Goal: Task Accomplishment & Management: Manage account settings

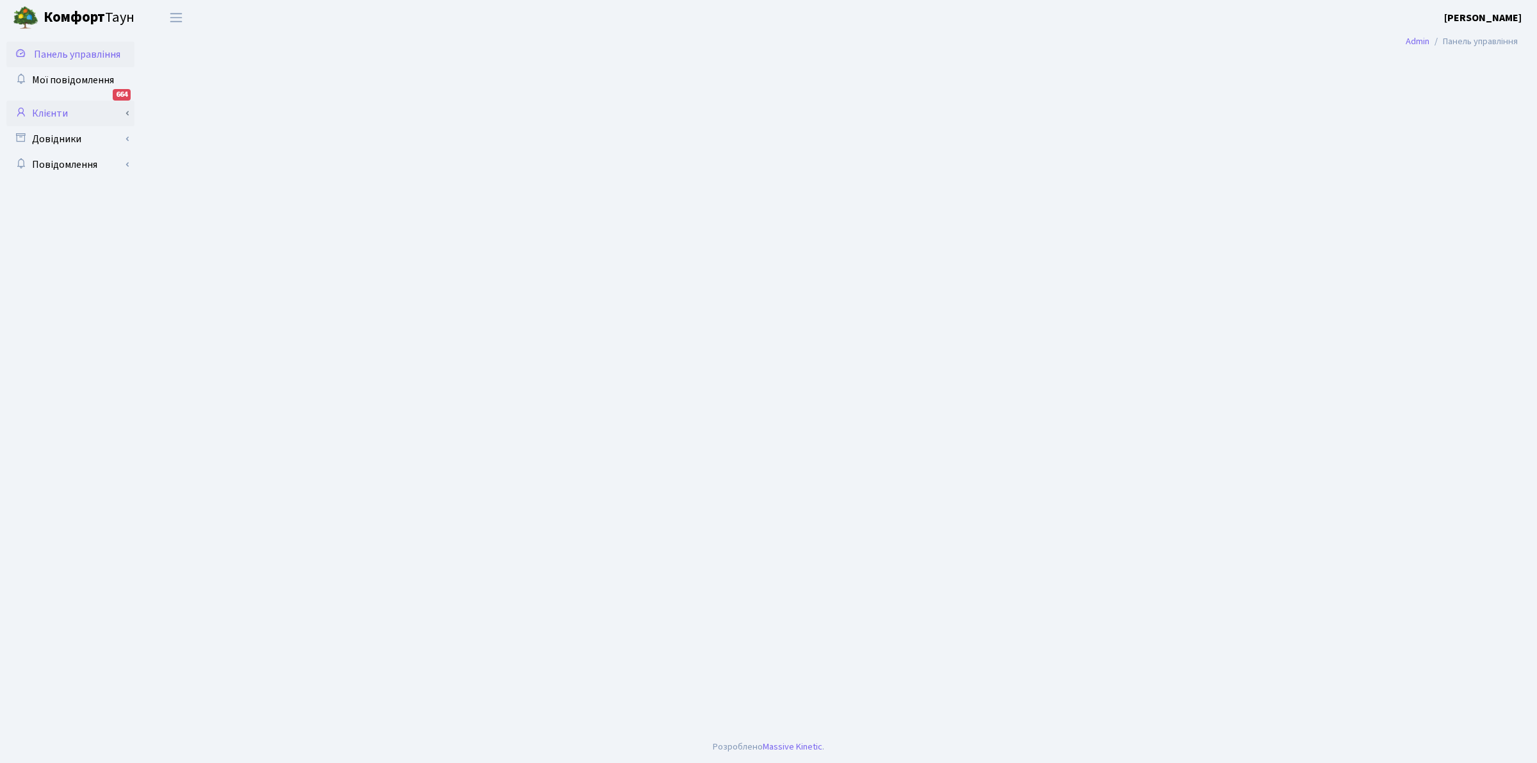
click at [39, 110] on link "Клієнти" at bounding box center [70, 114] width 128 height 26
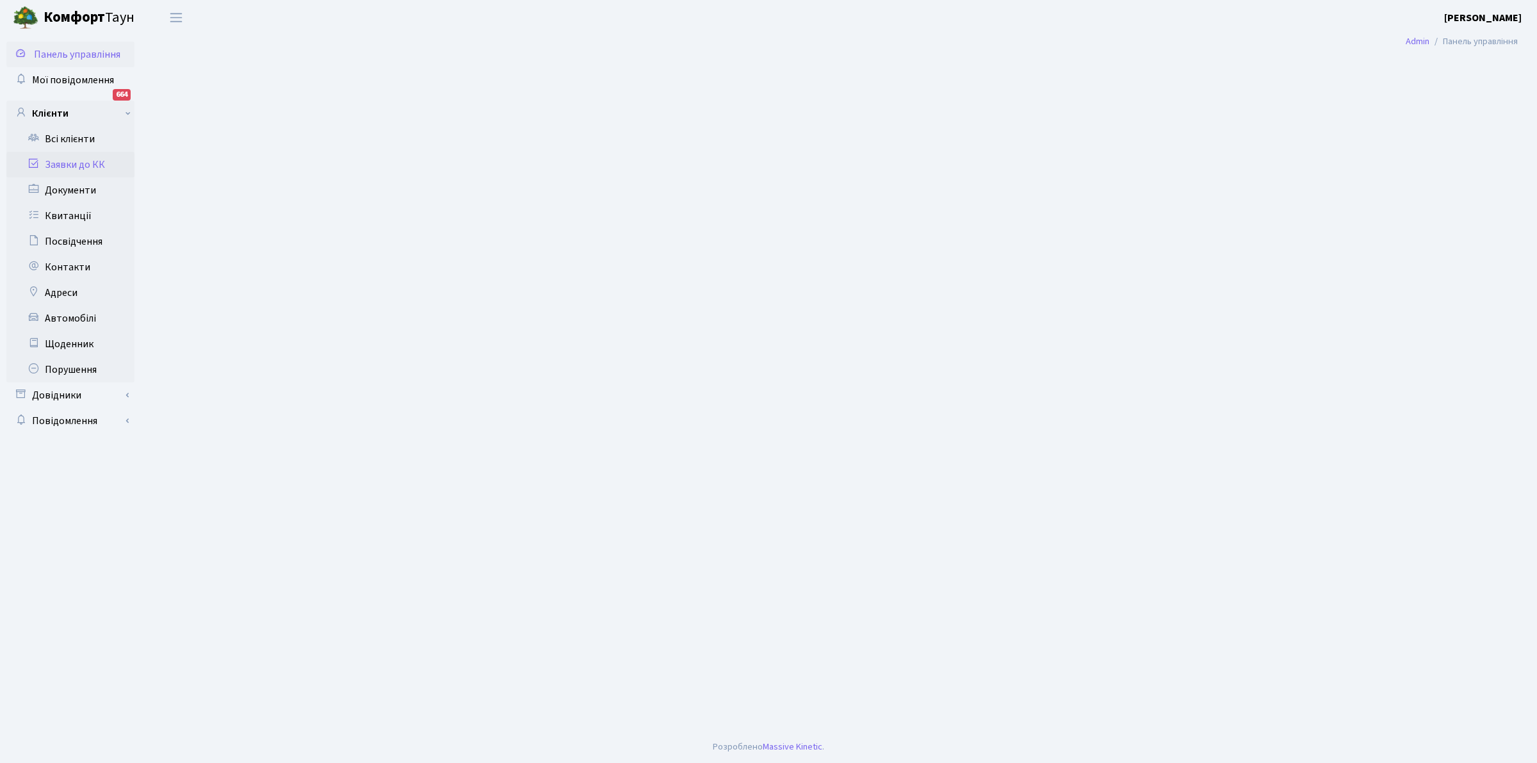
click at [78, 161] on link "Заявки до КК" at bounding box center [70, 165] width 128 height 26
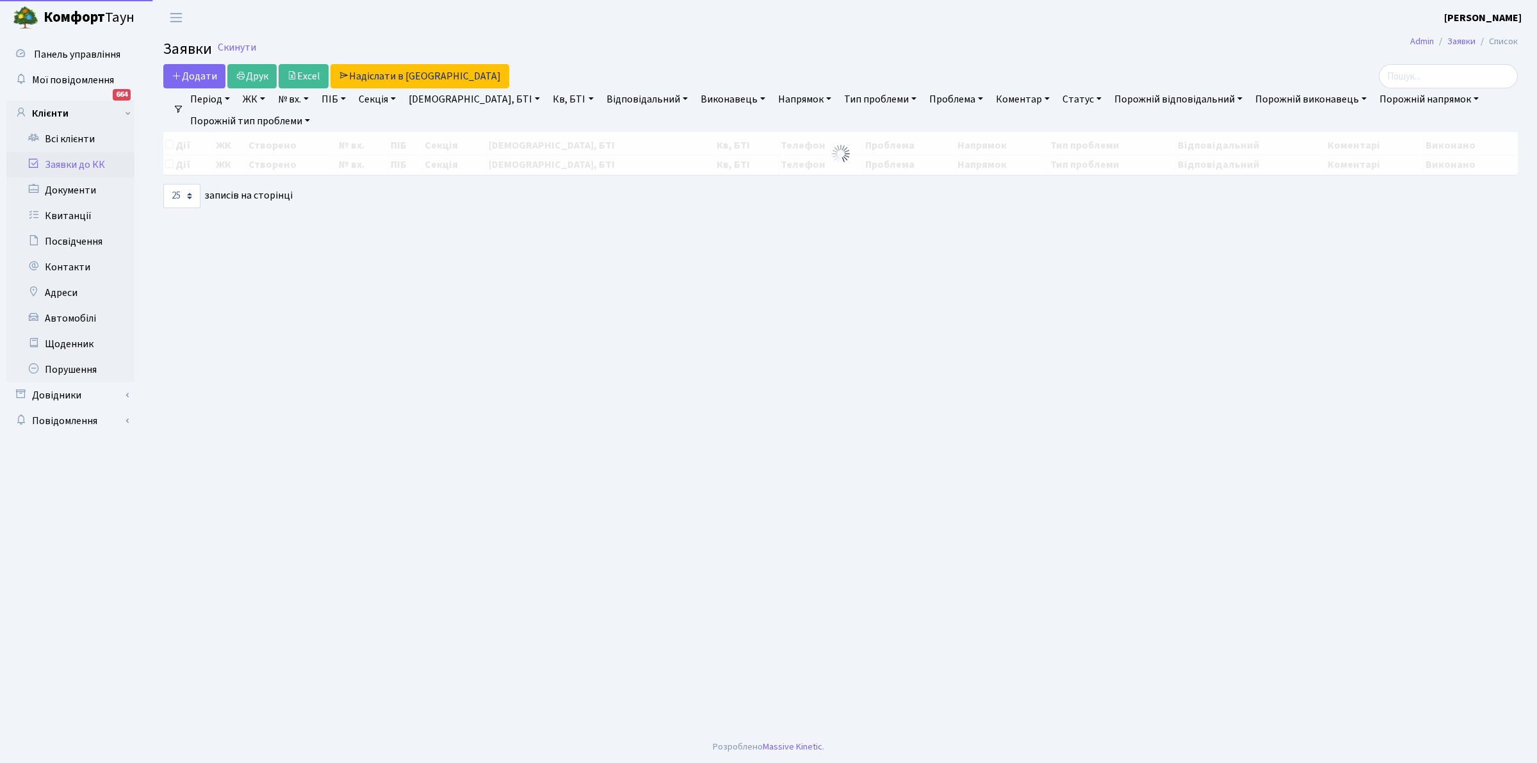
select select "25"
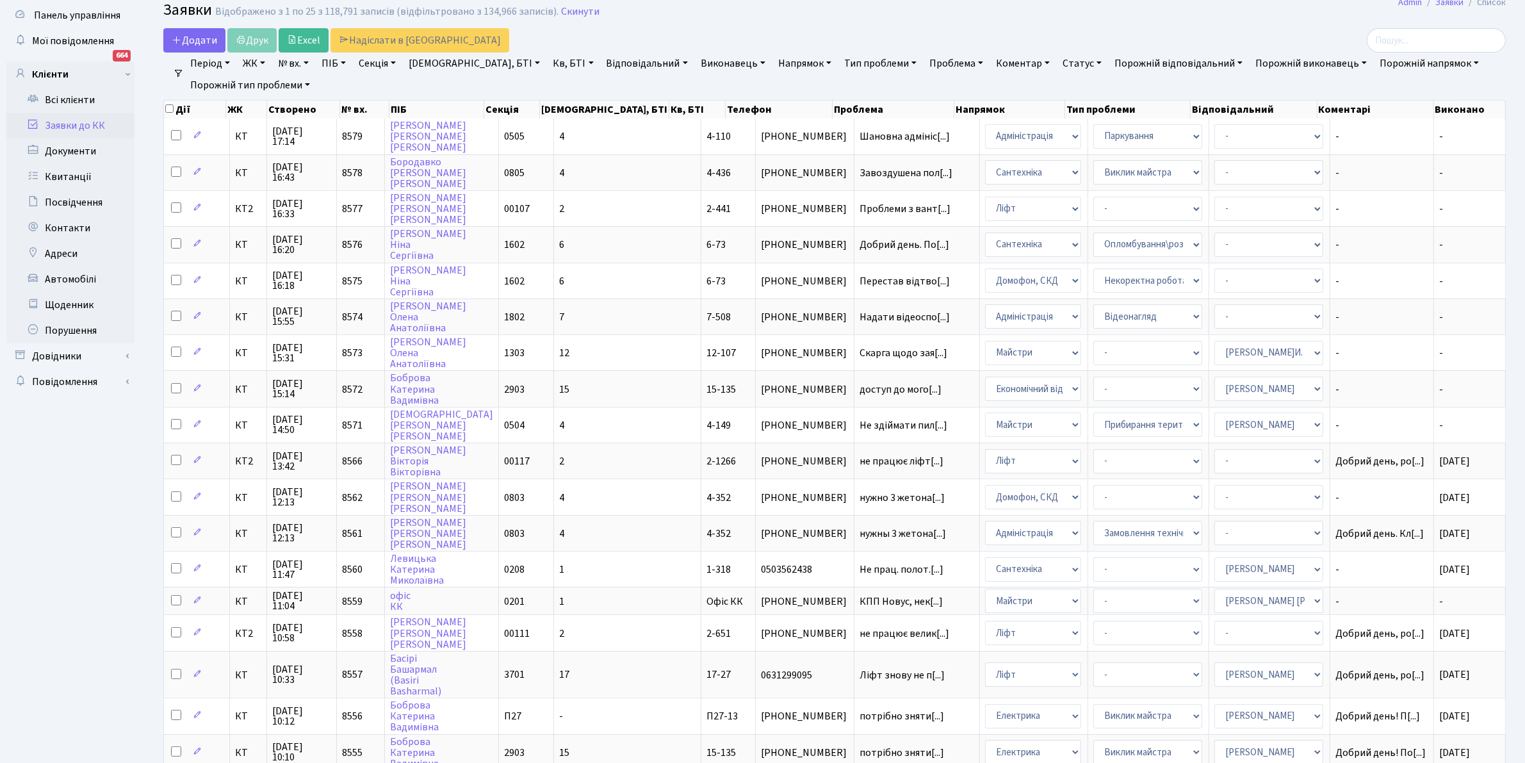
scroll to position [37, 0]
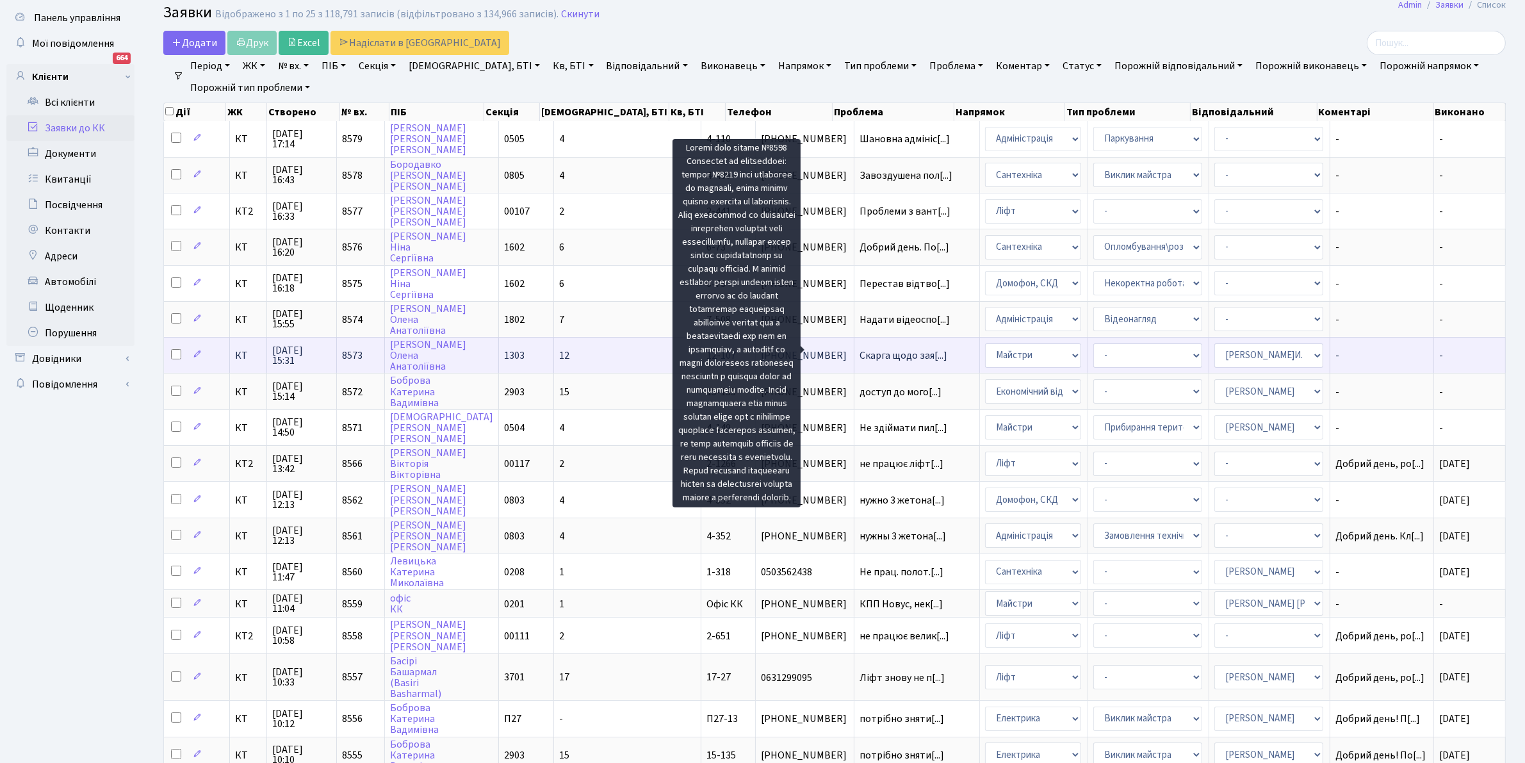
click at [860, 348] on span "Скарга щодо зая[...]" at bounding box center [904, 355] width 88 height 14
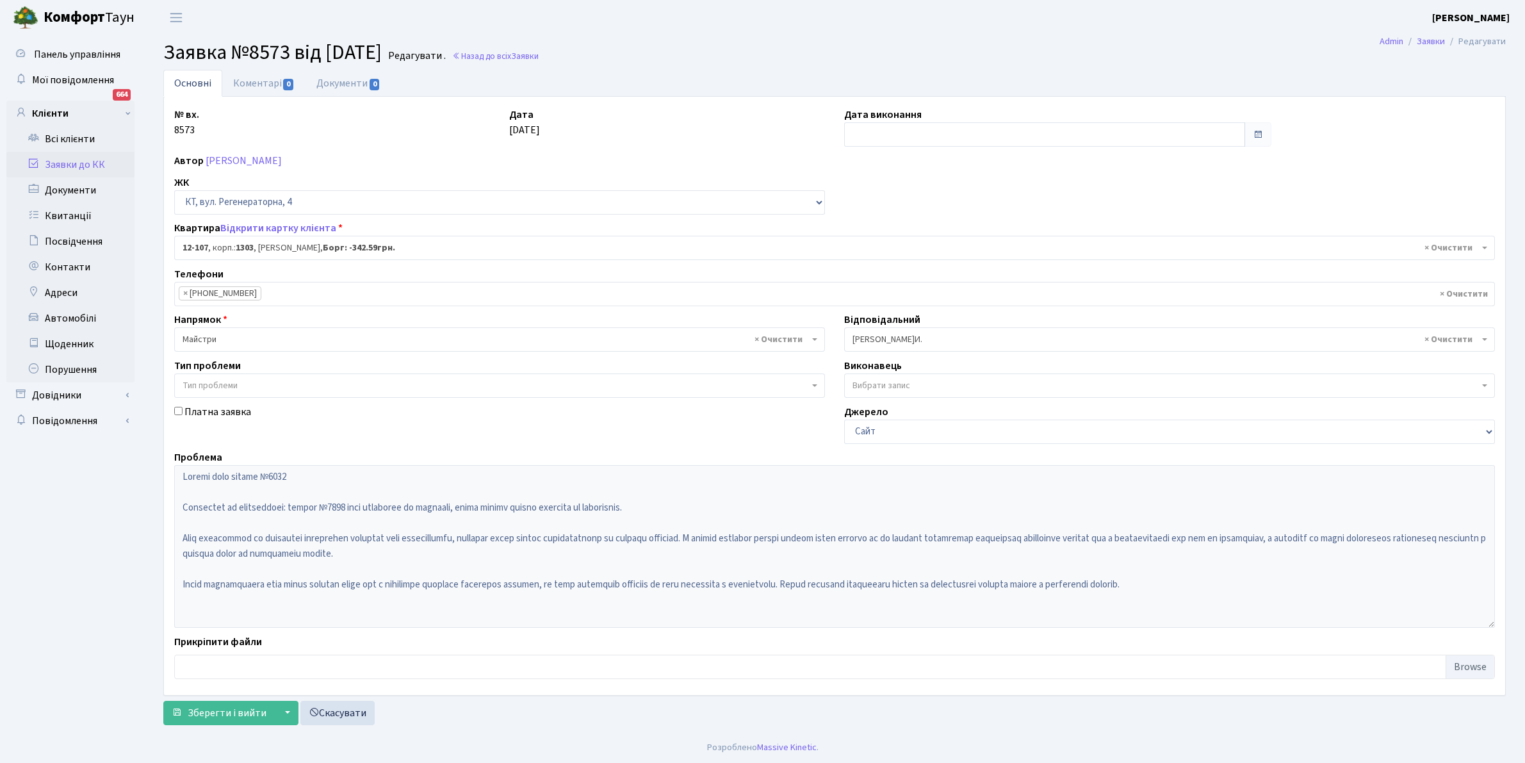
select select "7214"
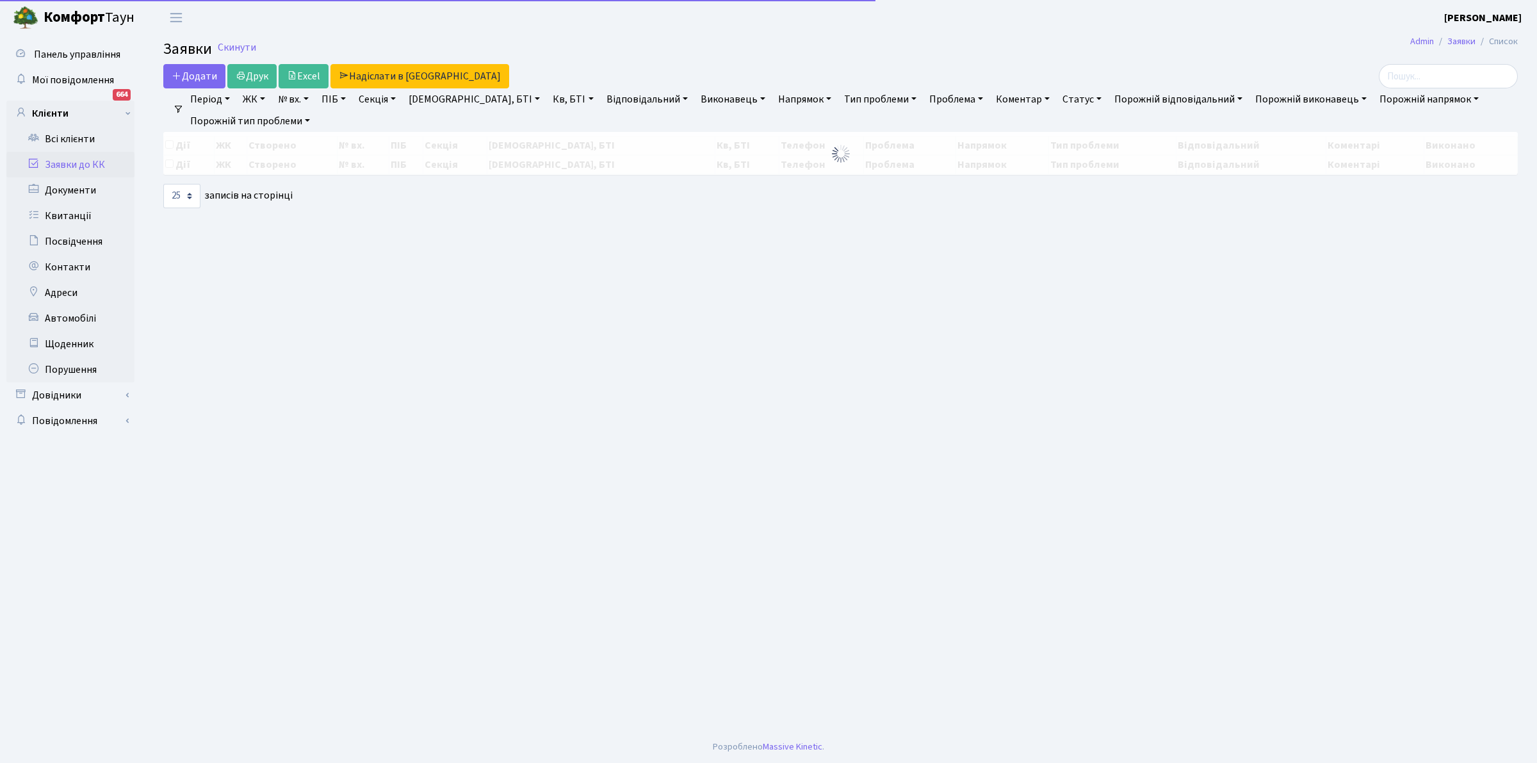
select select "25"
